Goal: Find specific page/section: Find specific page/section

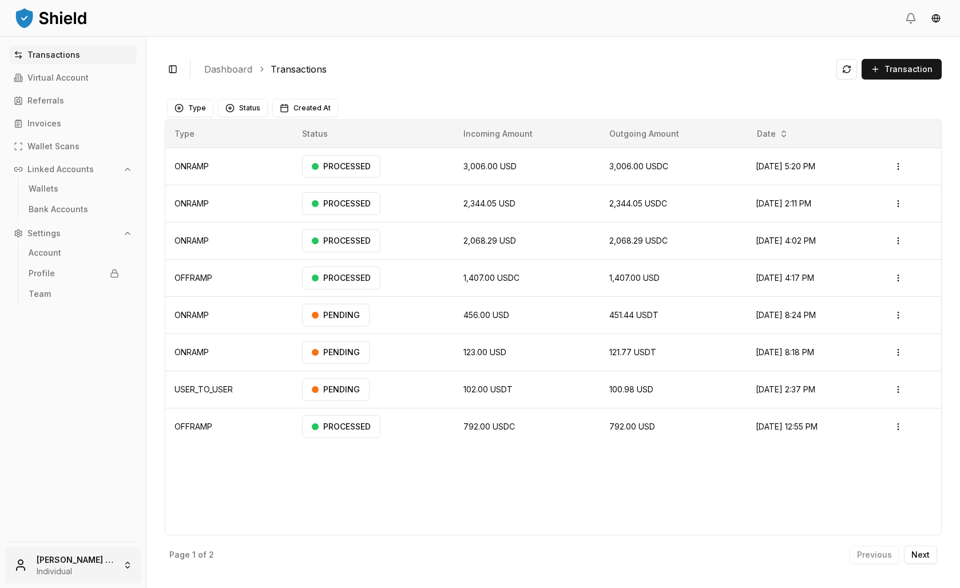
click at [120, 545] on html "Transactions Virtual Account Referrals Invoices Wallet Scans Linked Accounts Wa…" at bounding box center [480, 294] width 960 height 588
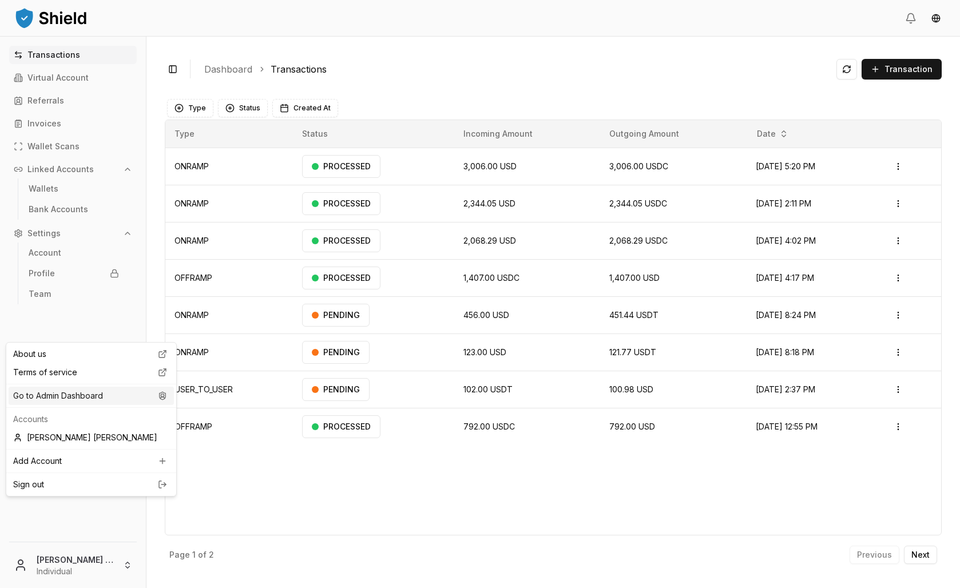
click at [118, 405] on div "Go to Admin Dashboard" at bounding box center [91, 396] width 165 height 18
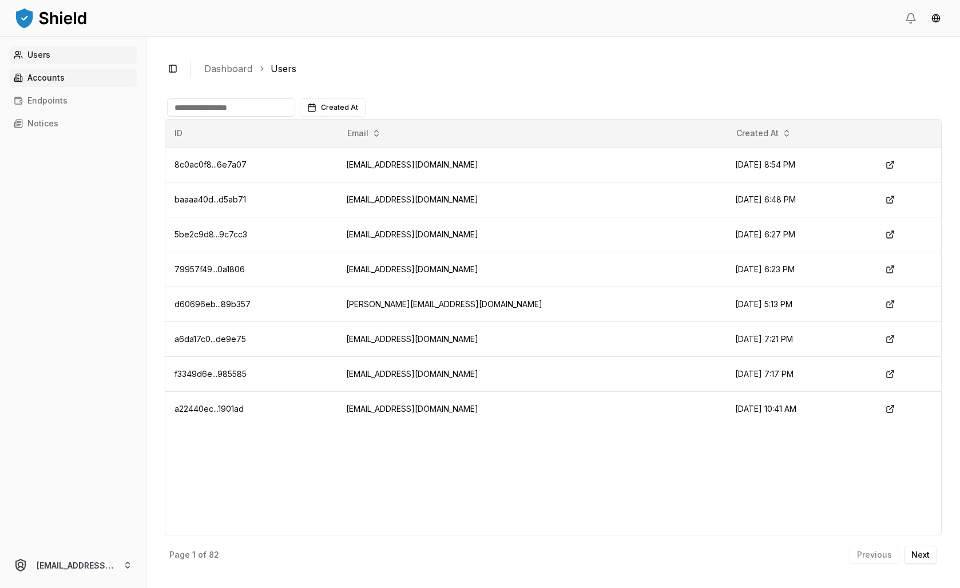
click at [87, 87] on link "Accounts" at bounding box center [73, 78] width 128 height 18
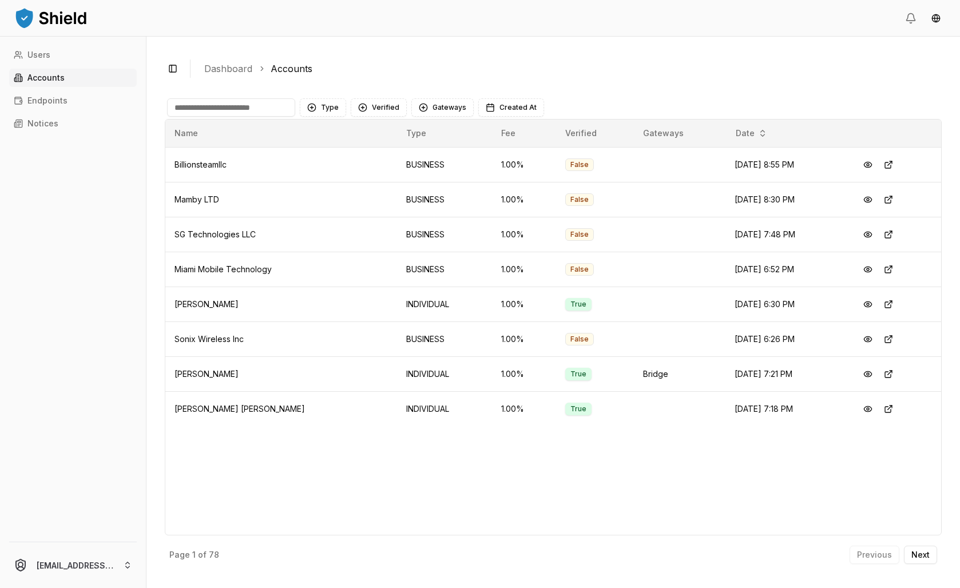
click at [295, 117] on input at bounding box center [231, 107] width 128 height 18
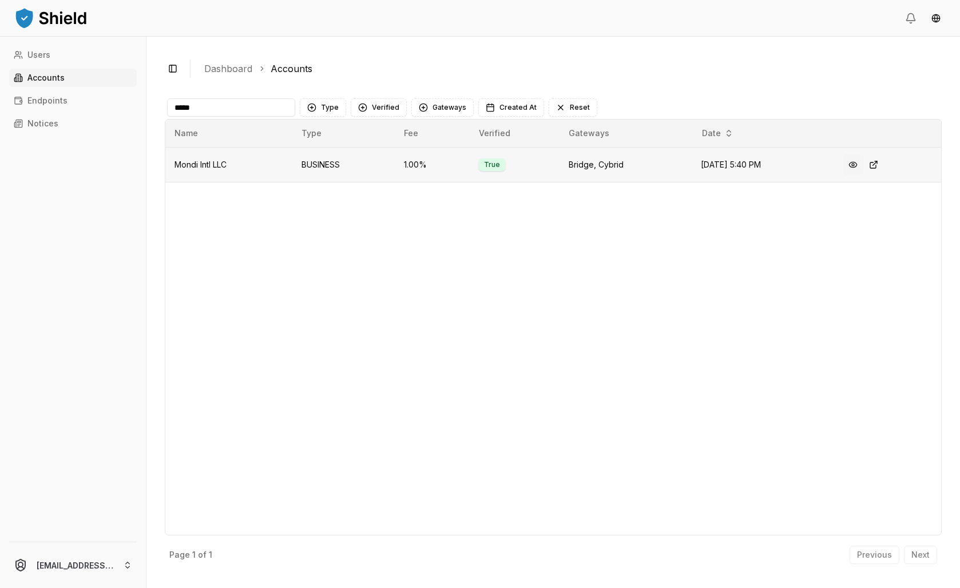
type input "*****"
click at [864, 175] on button at bounding box center [853, 165] width 21 height 21
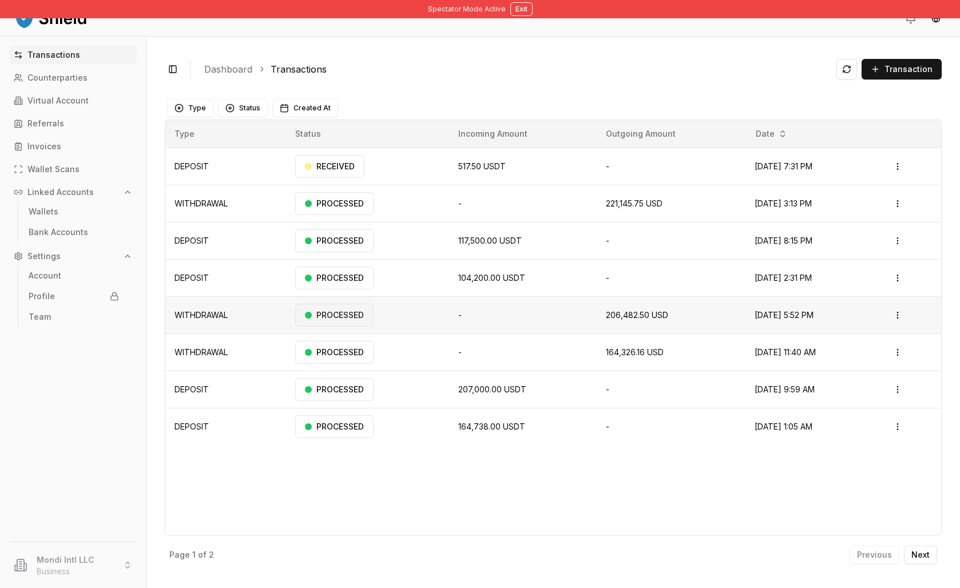
scroll to position [30, 0]
click at [66, 173] on p "Wallet Scans" at bounding box center [53, 169] width 52 height 8
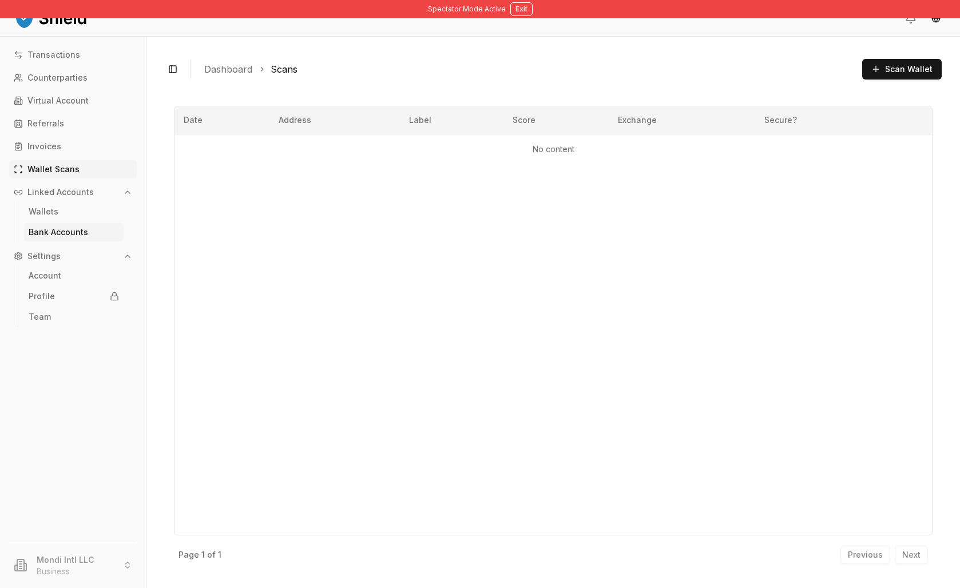
click at [69, 236] on p "Bank Accounts" at bounding box center [59, 232] width 60 height 8
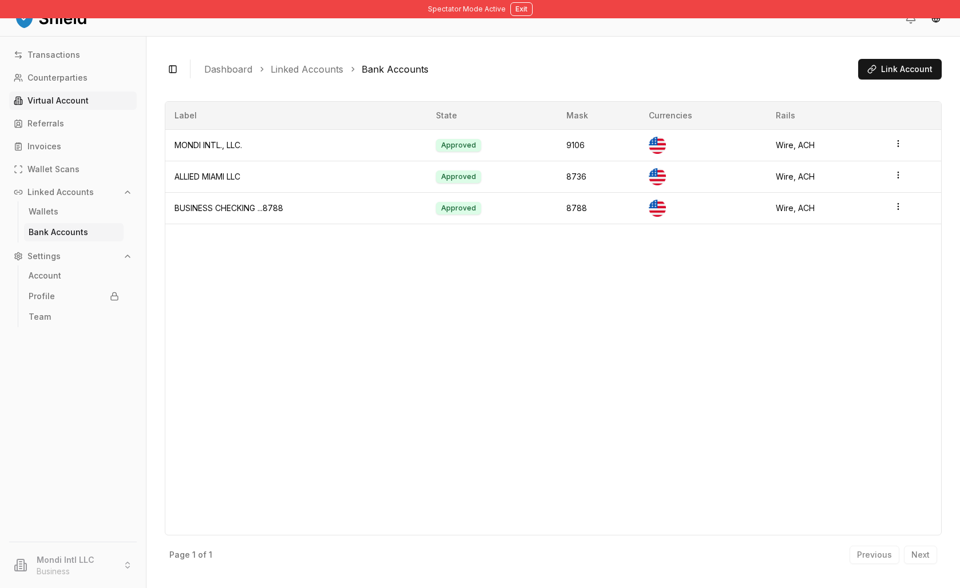
click at [65, 105] on p "Virtual Account" at bounding box center [57, 101] width 61 height 8
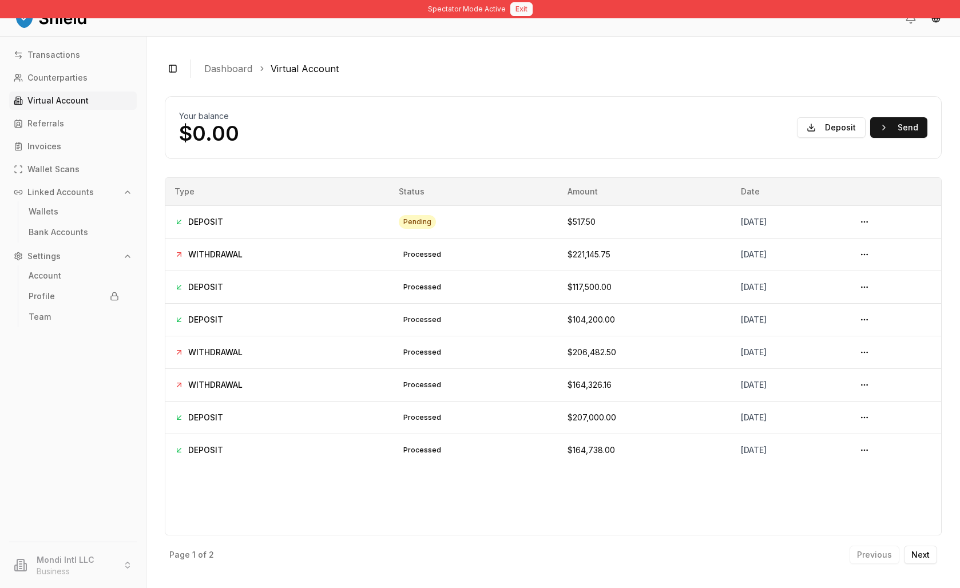
click at [520, 16] on button "Exit" at bounding box center [521, 9] width 22 height 14
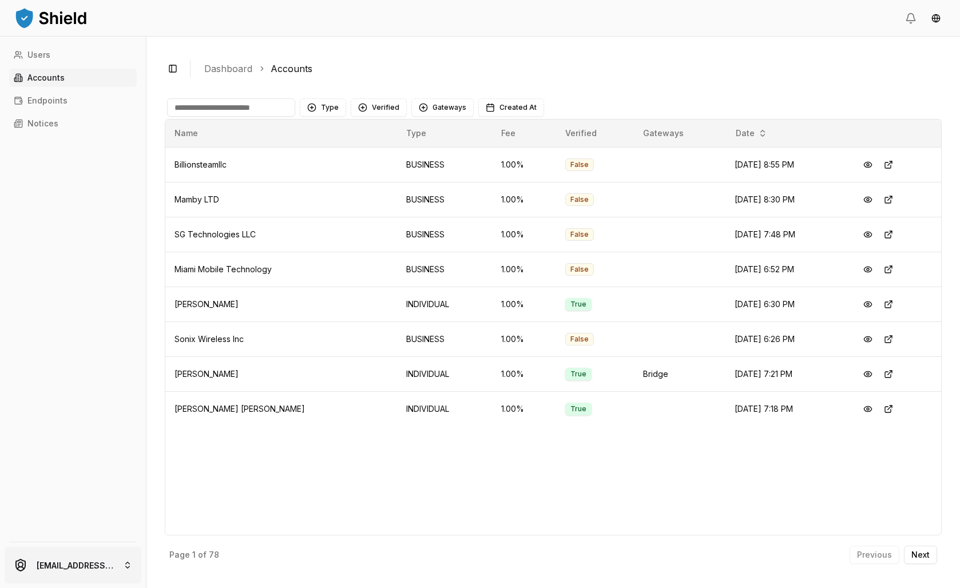
click at [106, 567] on html "Users Accounts Endpoints Notices [EMAIL_ADDRESS][PERSON_NAME][DOMAIN_NAME] Togg…" at bounding box center [480, 294] width 960 height 588
click at [67, 453] on div "[PERSON_NAME] [PERSON_NAME]" at bounding box center [91, 443] width 165 height 18
